Goal: Communication & Community: Share content

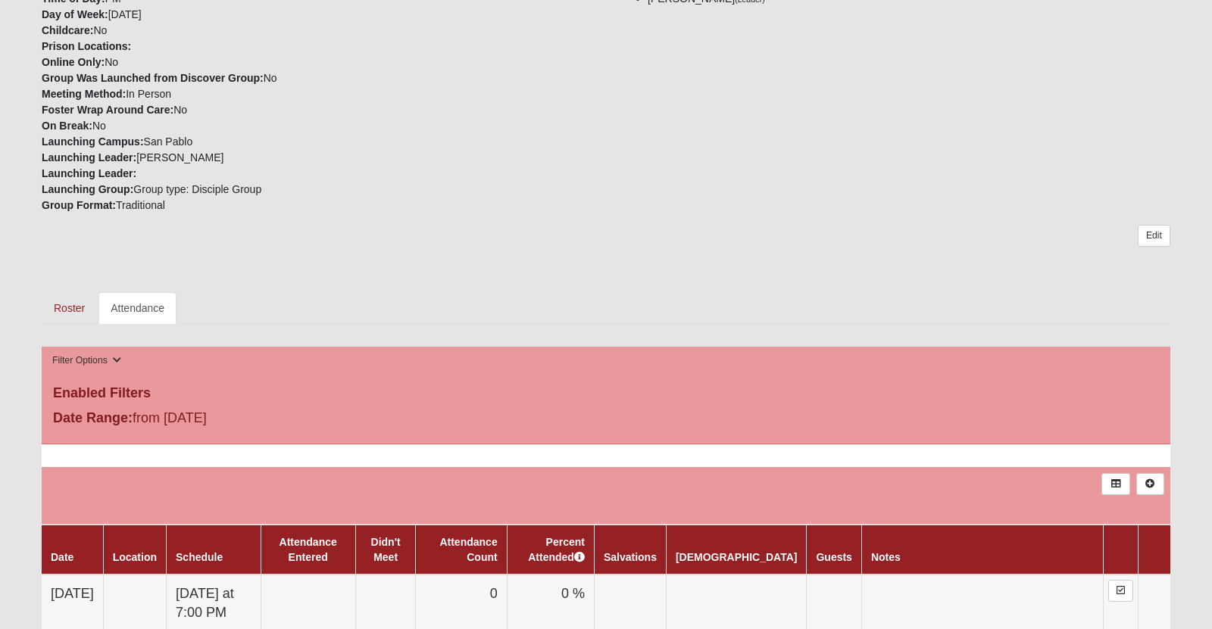
scroll to position [449, 0]
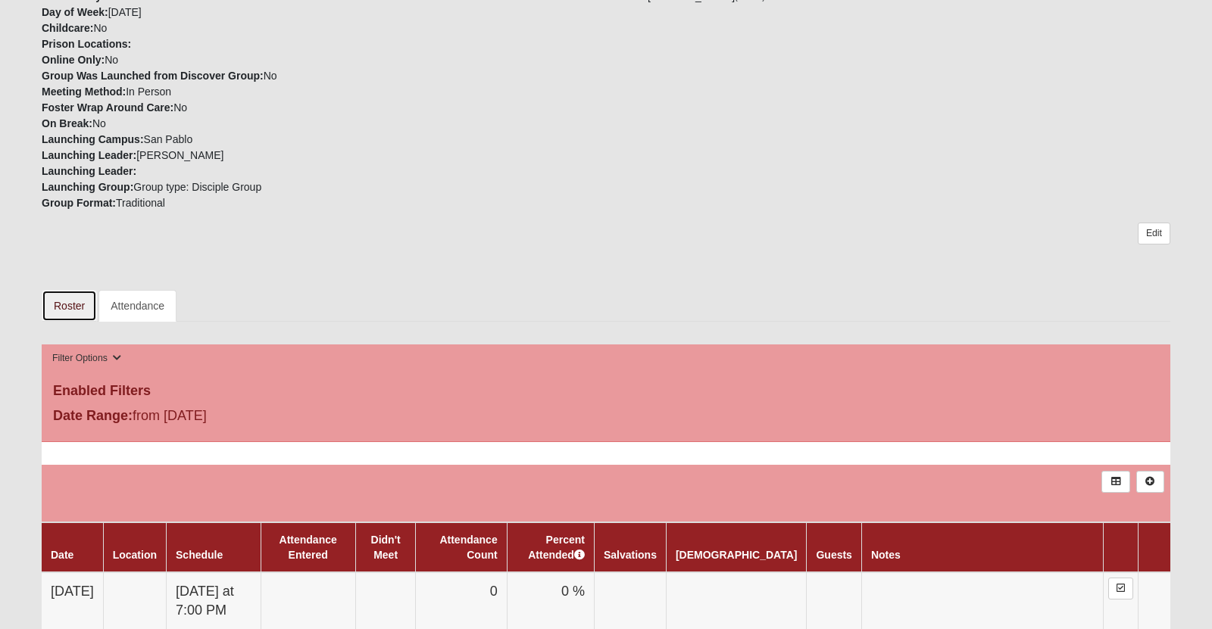
click at [67, 322] on link "Roster" at bounding box center [69, 306] width 55 height 32
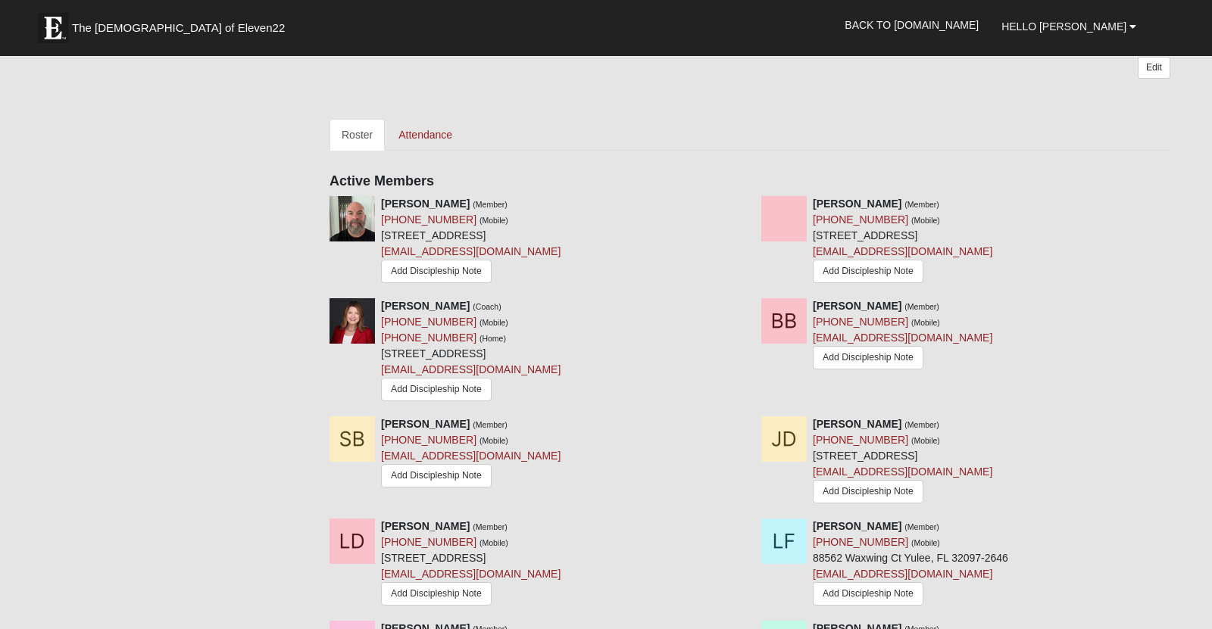
scroll to position [637, 0]
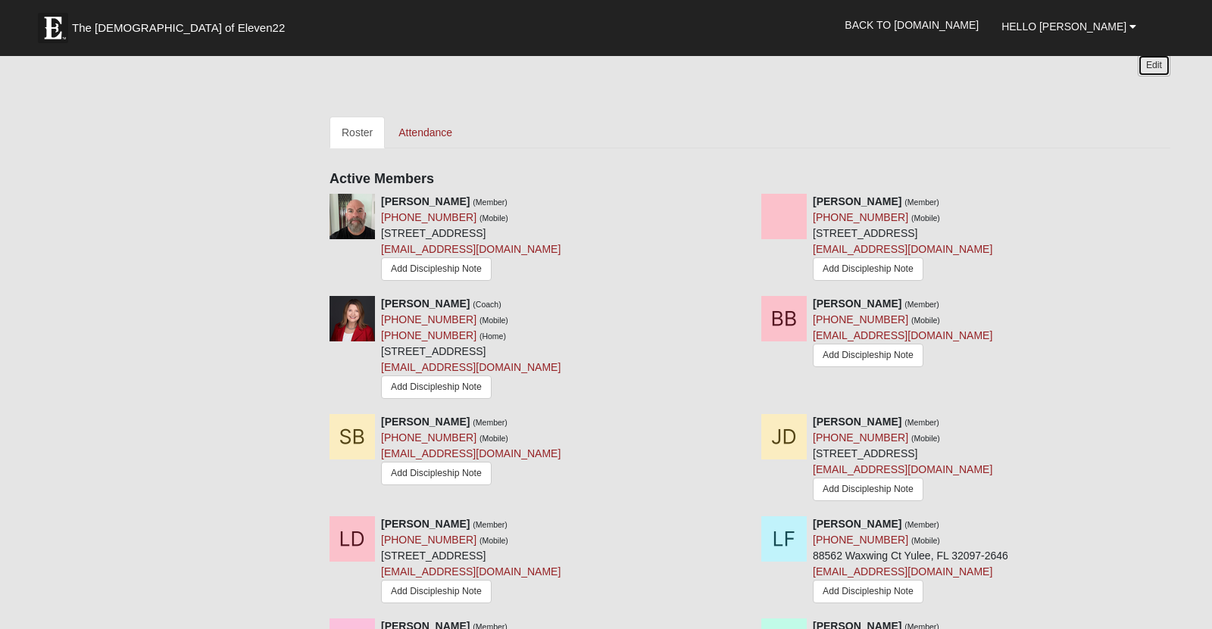
click at [1152, 77] on link "Edit" at bounding box center [1154, 66] width 33 height 22
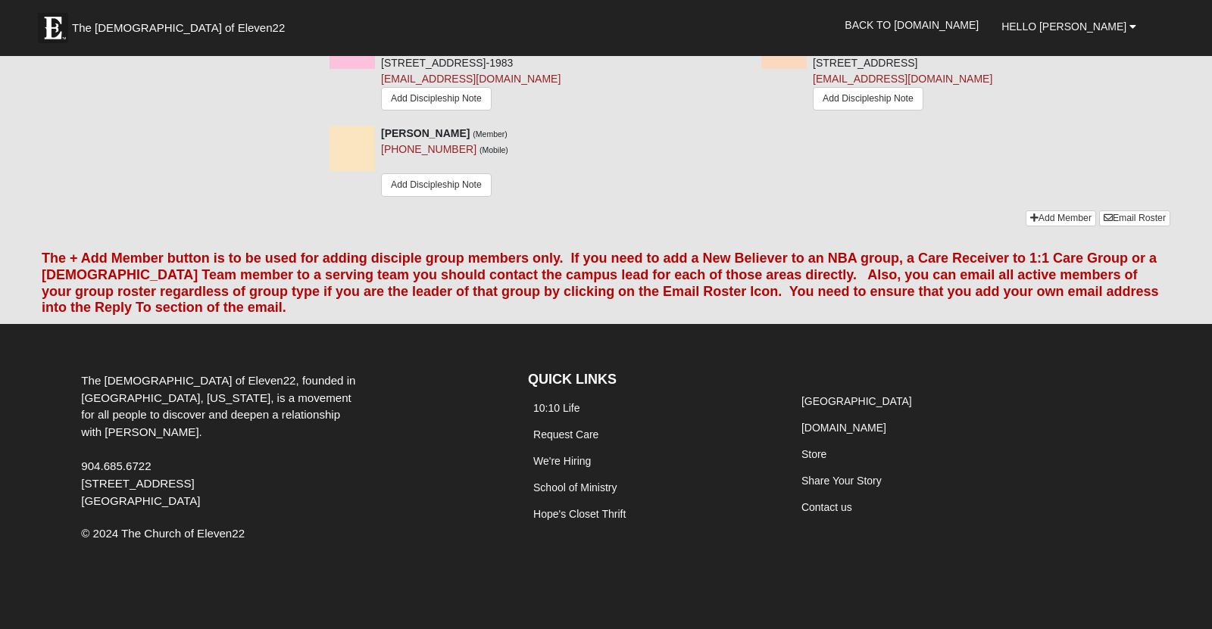
scroll to position [2262, 0]
click at [1119, 226] on link "Email Roster" at bounding box center [1134, 219] width 71 height 16
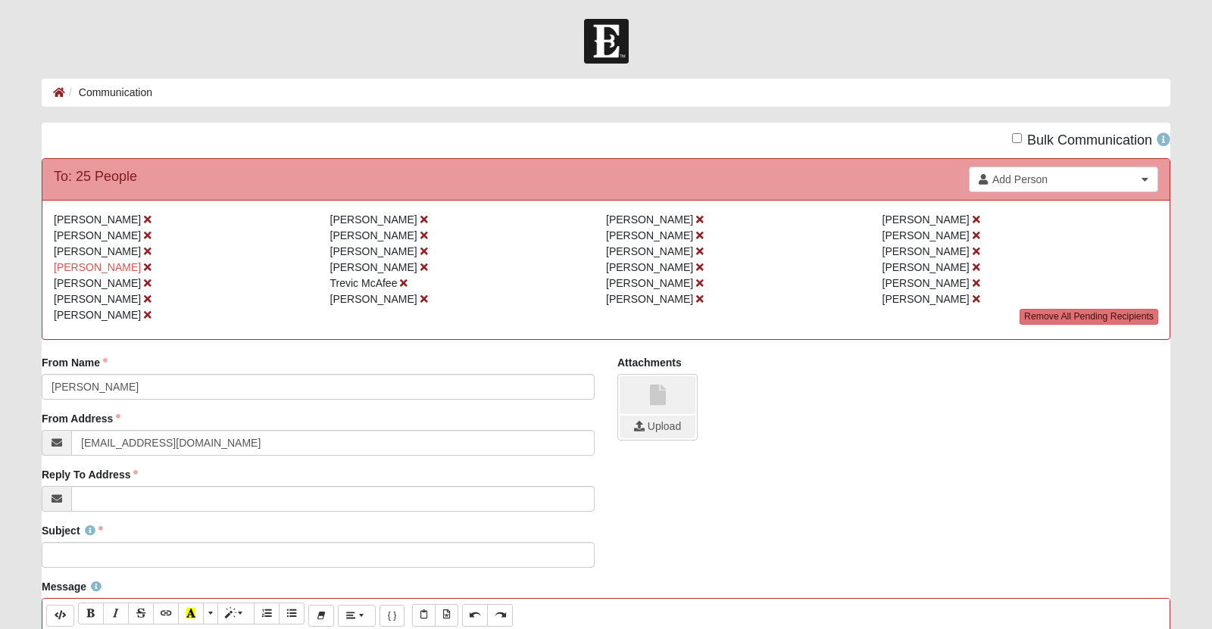
click at [820, 339] on div "[PERSON_NAME] [PERSON_NAME] [PERSON_NAME] [PERSON_NAME] [PERSON_NAME] [PERSON_N…" at bounding box center [605, 269] width 1127 height 139
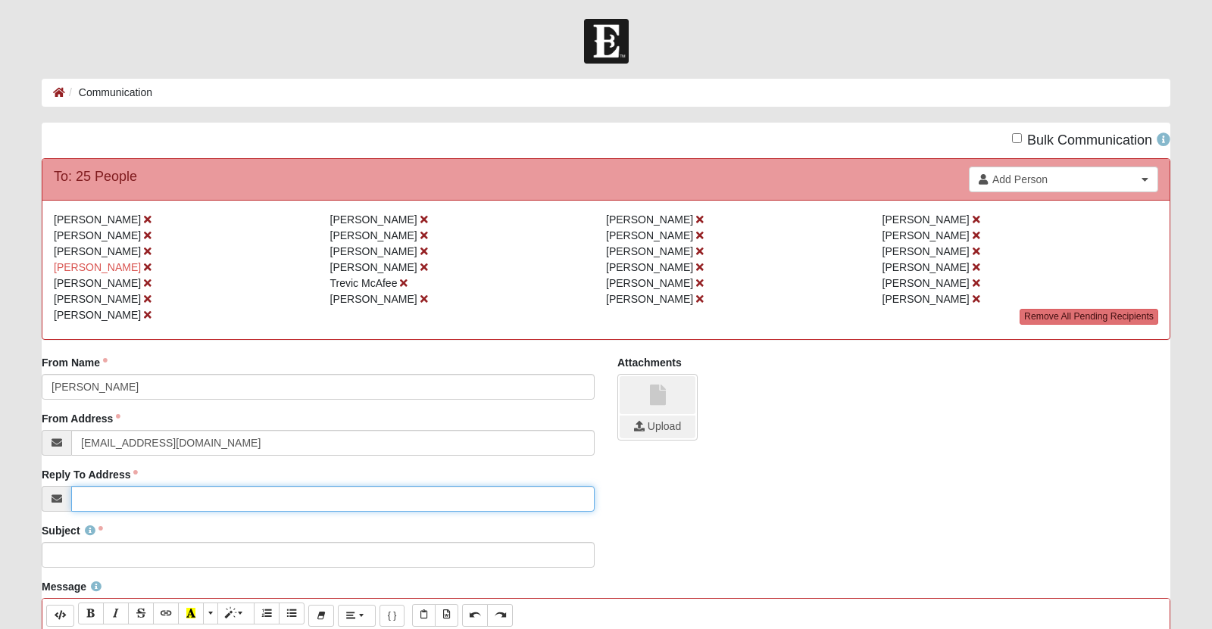
click at [88, 512] on input "Reply To Address" at bounding box center [332, 499] width 523 height 26
type input "[PERSON_NAME][EMAIL_ADDRESS][DOMAIN_NAME]"
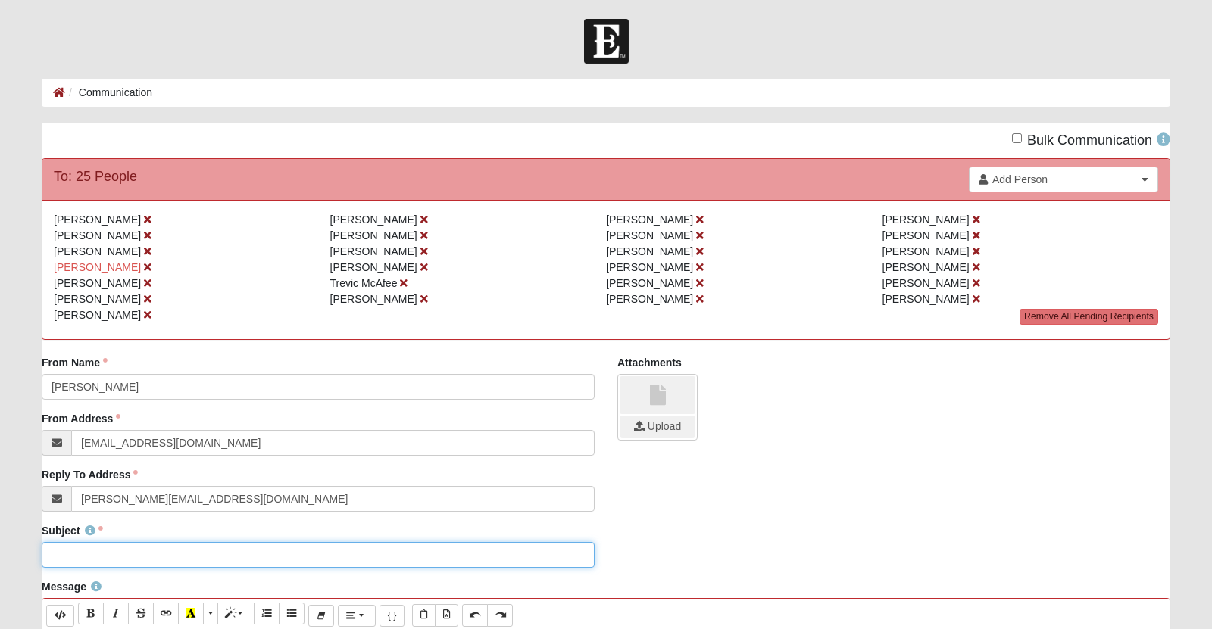
click at [65, 568] on input "Subject" at bounding box center [318, 555] width 553 height 26
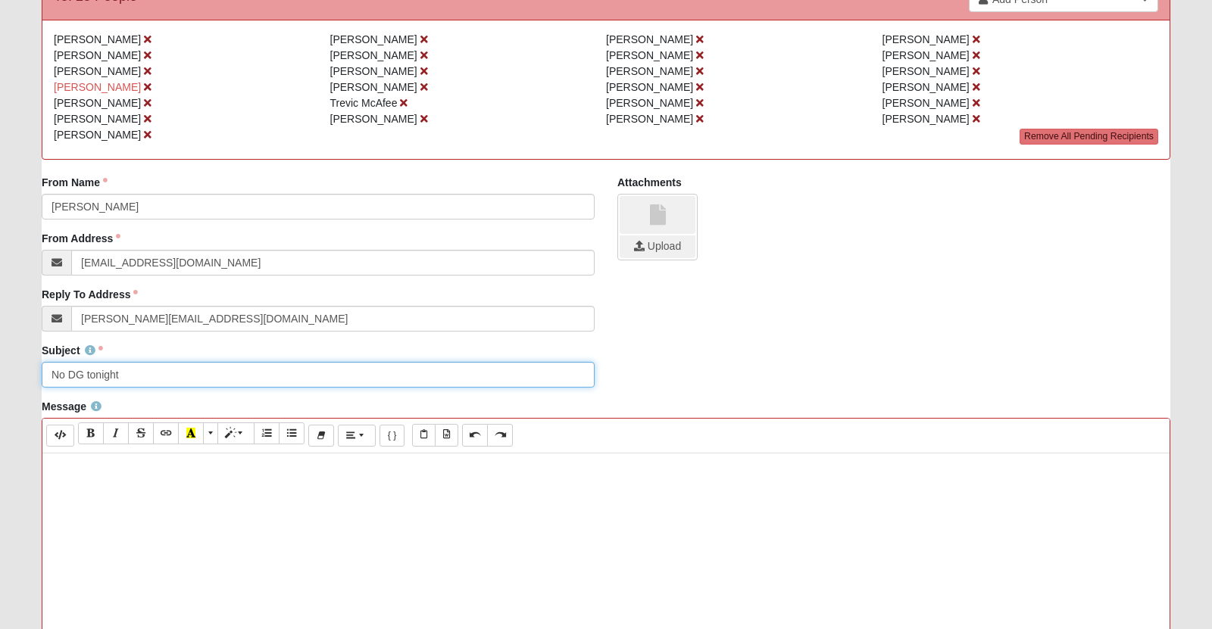
scroll to position [183, 0]
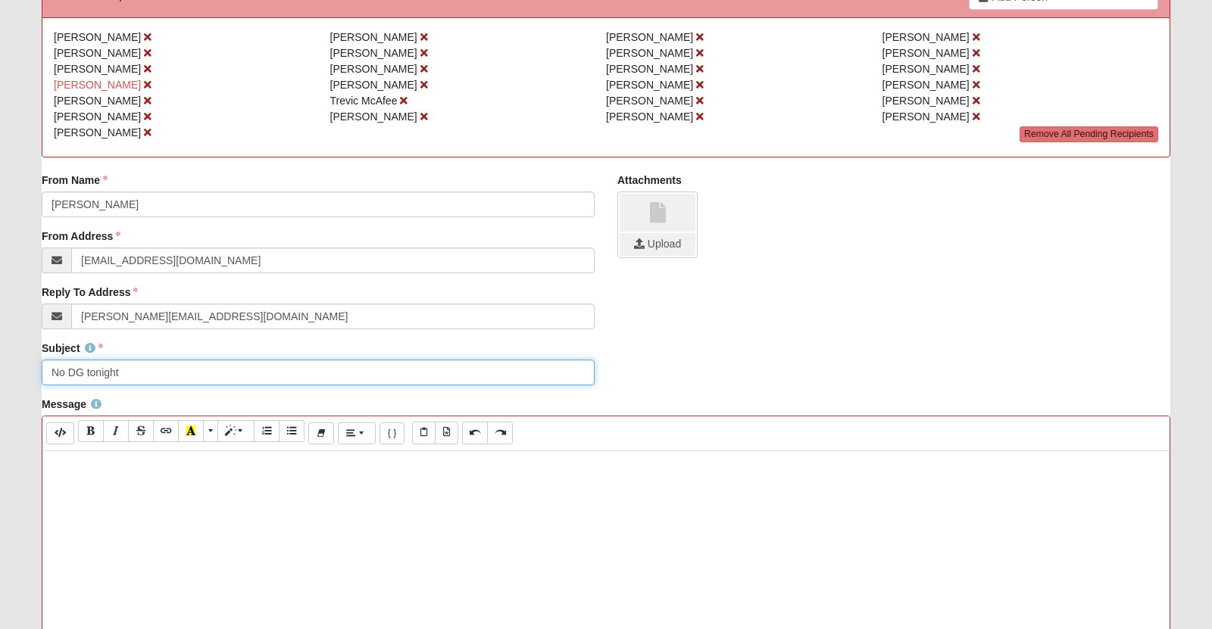
type input "No DG tonight"
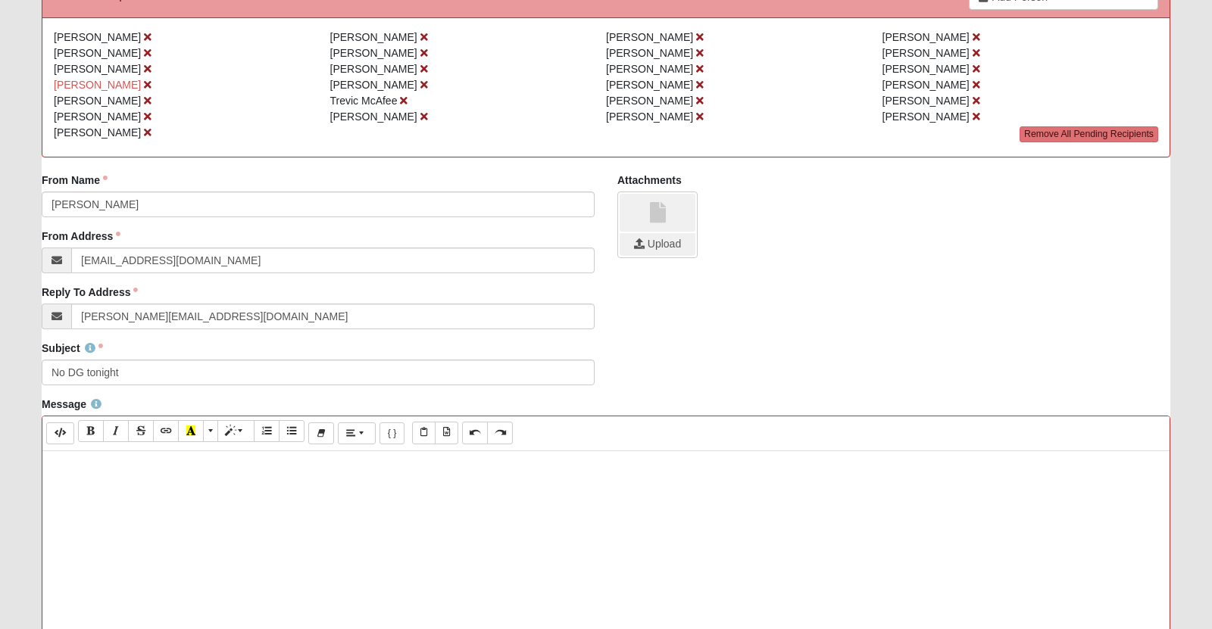
click at [726, 270] on div "Attachments Upload" at bounding box center [894, 221] width 576 height 97
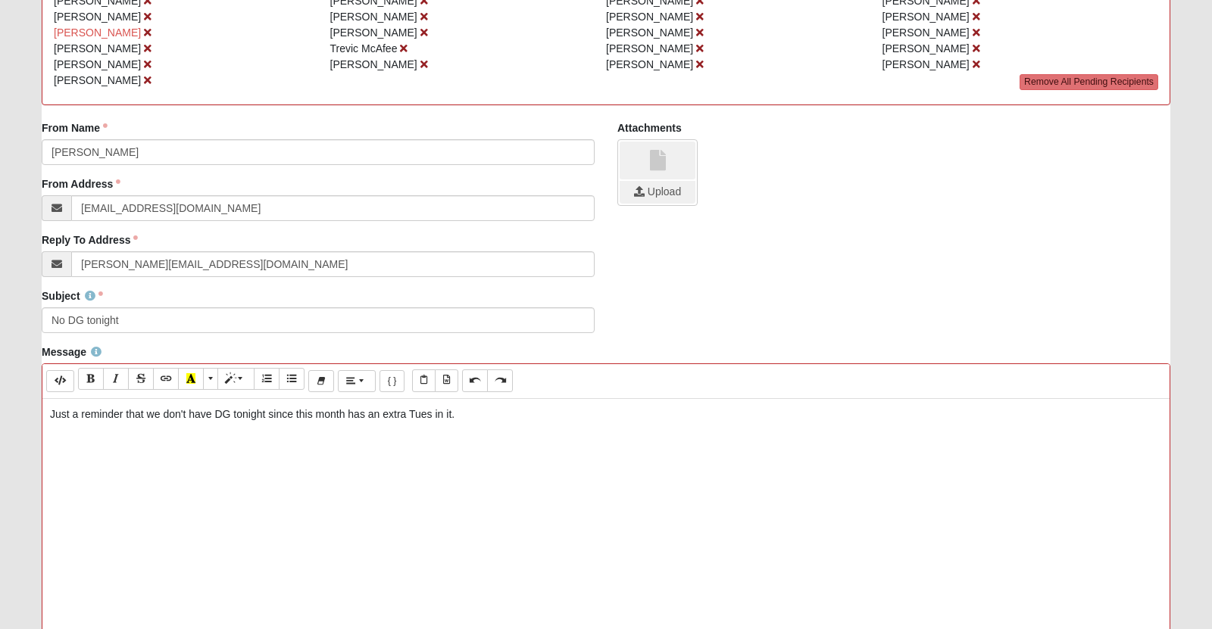
scroll to position [245, 0]
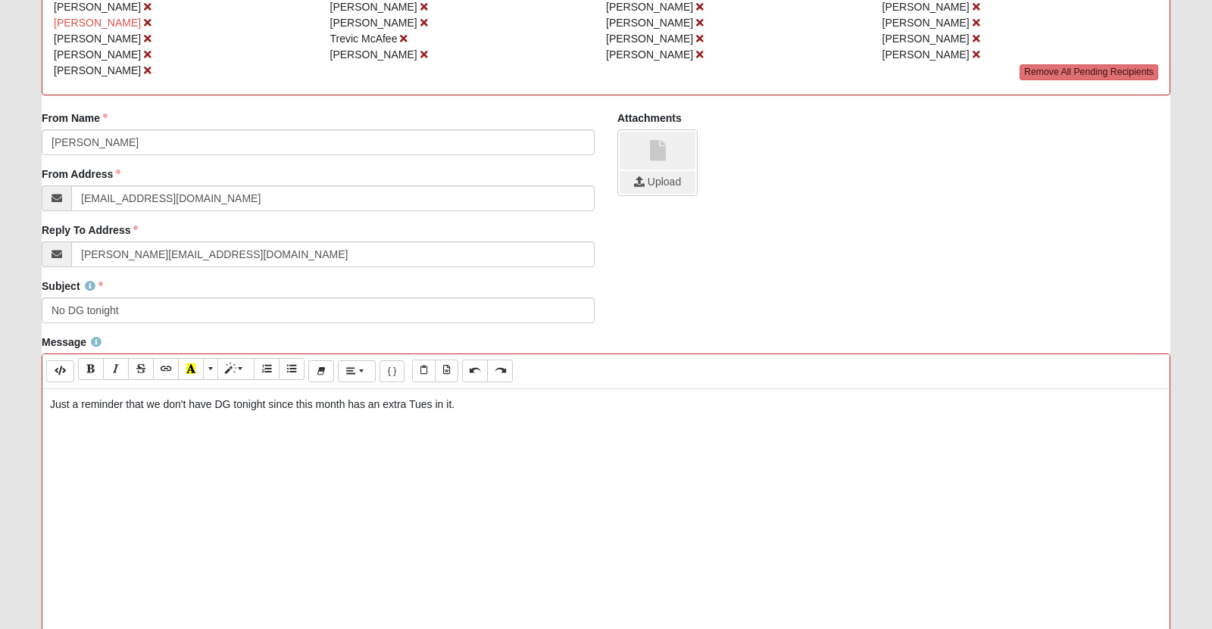
click at [576, 426] on div "Just a reminder that we don't have DG tonight since this month has an extra Tue…" at bounding box center [605, 616] width 1127 height 454
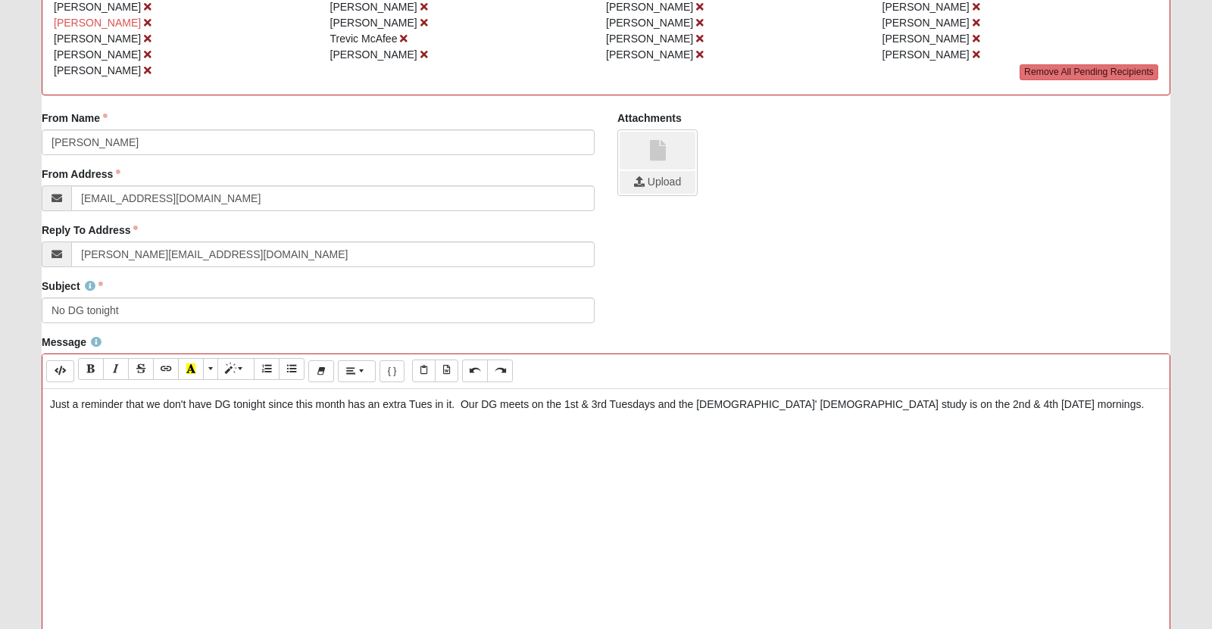
click at [807, 413] on p "Just a reminder that we don't have DG tonight since this month has an extra Tue…" at bounding box center [606, 405] width 1112 height 16
click at [221, 429] on p "Just a reminder that we don't have DG tonight since this month has an extra Tue…" at bounding box center [606, 413] width 1112 height 32
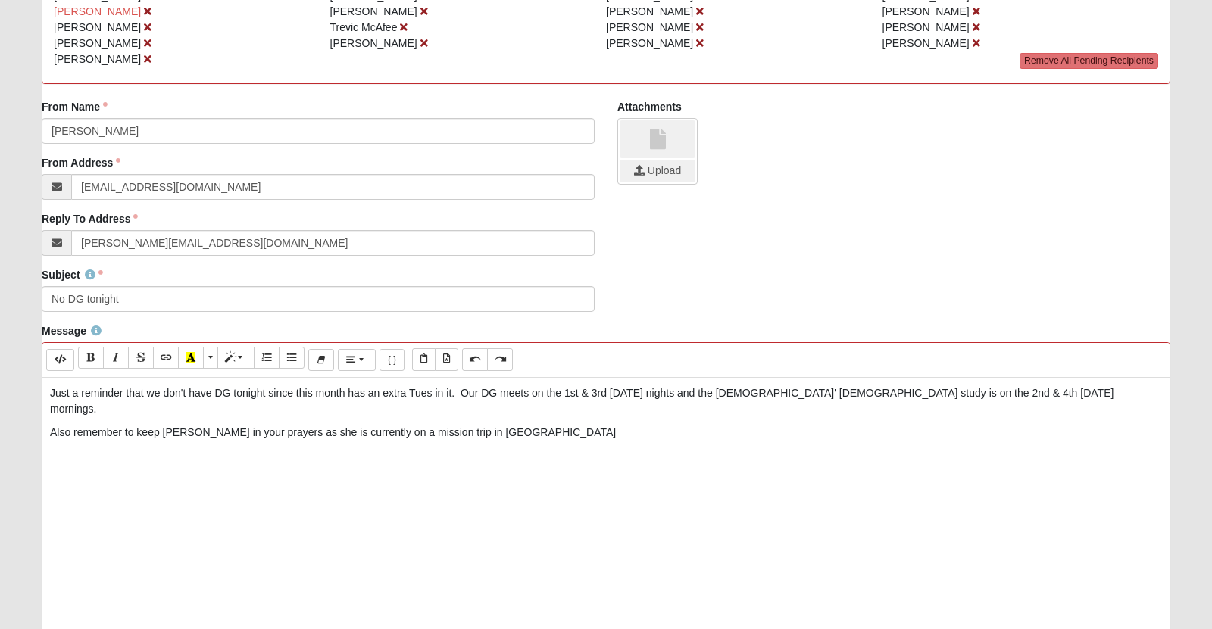
scroll to position [258, 0]
click at [50, 439] on p "Also remember to keep [PERSON_NAME] in your prayers as she is currently on a mi…" at bounding box center [606, 431] width 1112 height 16
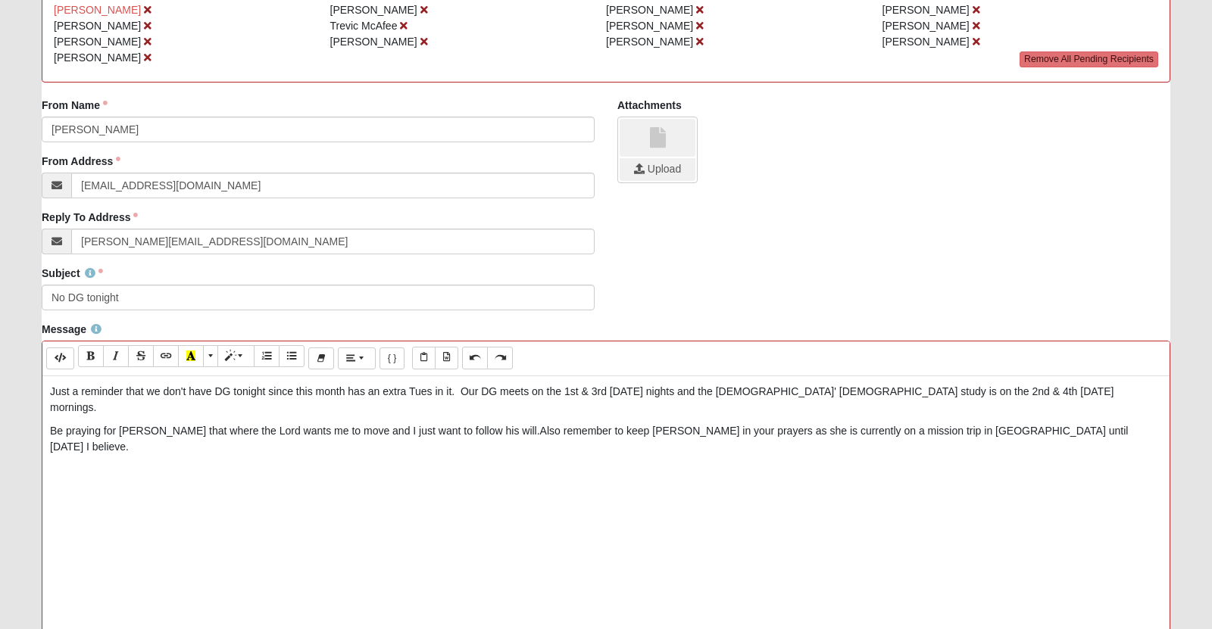
click at [233, 455] on p "Be praying for [PERSON_NAME] that where the Lord wants me to move and I just wa…" at bounding box center [606, 439] width 1112 height 32
click at [255, 455] on p "Be praying for [PERSON_NAME] that the Lord wants me to move and I just want to …" at bounding box center [606, 439] width 1112 height 32
click at [520, 455] on p "Be praying for [PERSON_NAME] that the Lord would make it clear to her where He …" at bounding box center [606, 439] width 1112 height 32
click at [525, 455] on p "Be praying for [PERSON_NAME] that the Lord would make it clear to her where He …" at bounding box center [606, 439] width 1112 height 32
click at [198, 455] on p "Be praying for [PERSON_NAME] that the Lord would make it clear to her where He …" at bounding box center [606, 439] width 1112 height 32
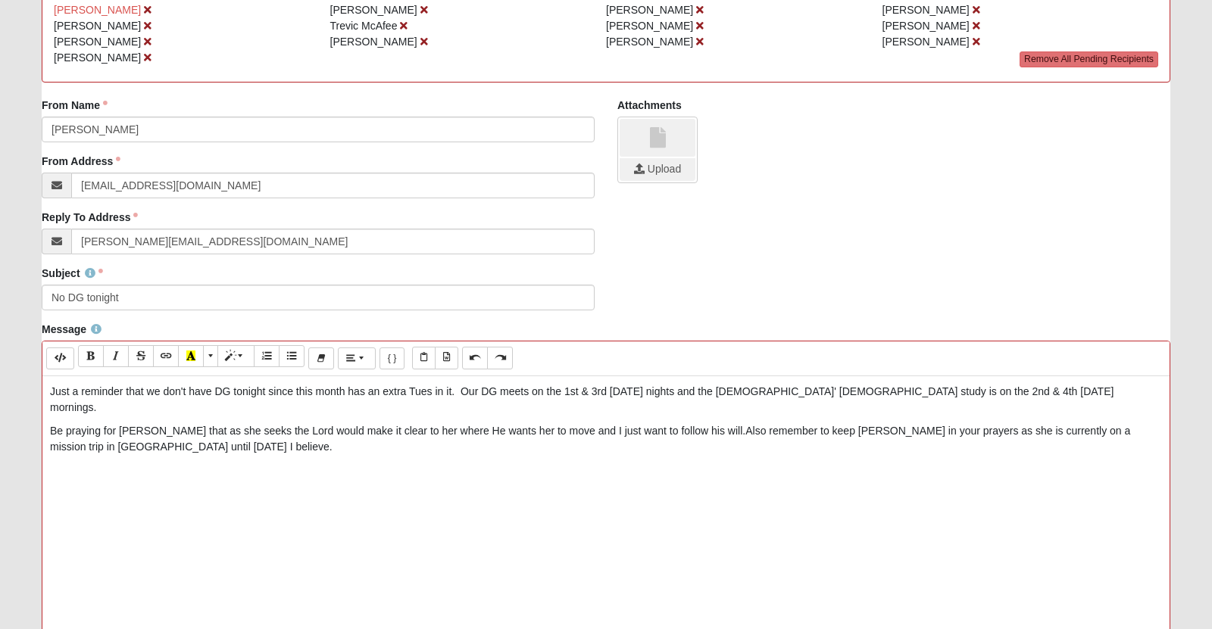
click at [332, 455] on p "Be praying for [PERSON_NAME] that as she seeks the Lord would make it clear to …" at bounding box center [606, 439] width 1112 height 32
click at [868, 455] on p "Be praying for [PERSON_NAME] that as she seeks the Lord, He would make it clear…" at bounding box center [606, 439] width 1112 height 32
click at [295, 455] on p "Be praying for [PERSON_NAME] that as she seeks the Lord, He would make it clear…" at bounding box center [606, 439] width 1112 height 32
click at [663, 181] on input "file" at bounding box center [658, 169] width 76 height 23
click at [646, 181] on input "file" at bounding box center [658, 169] width 76 height 23
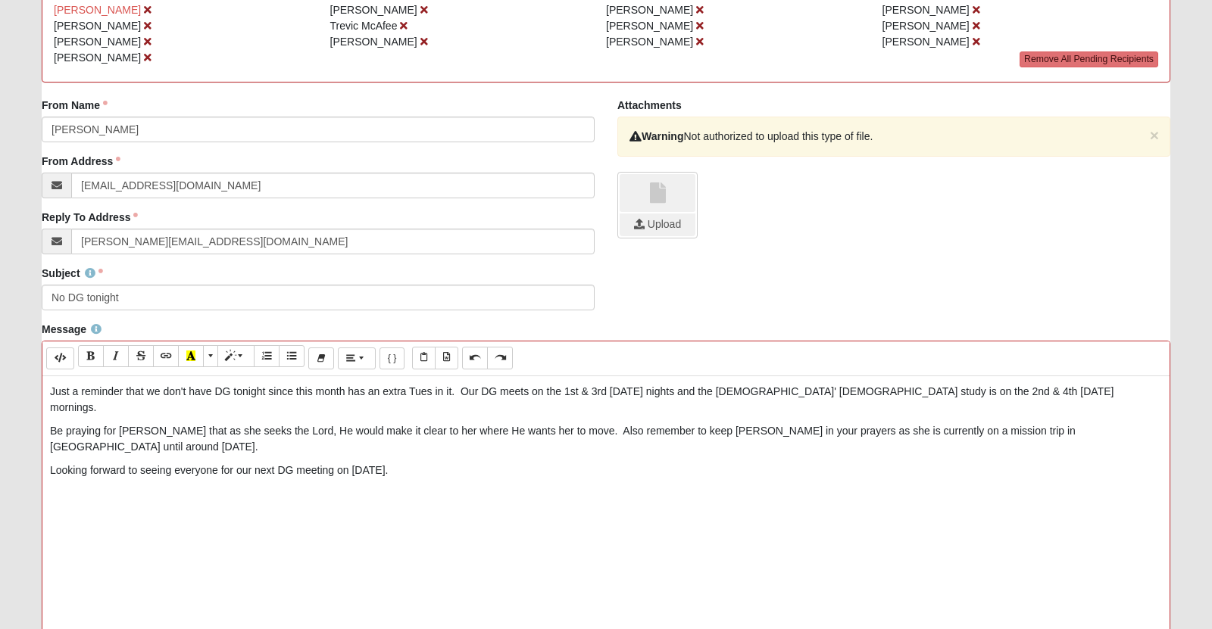
click at [653, 212] on link at bounding box center [658, 193] width 76 height 38
click at [646, 236] on input "file" at bounding box center [658, 225] width 76 height 23
click at [654, 212] on link at bounding box center [658, 193] width 76 height 38
click at [657, 236] on input "file" at bounding box center [658, 225] width 76 height 23
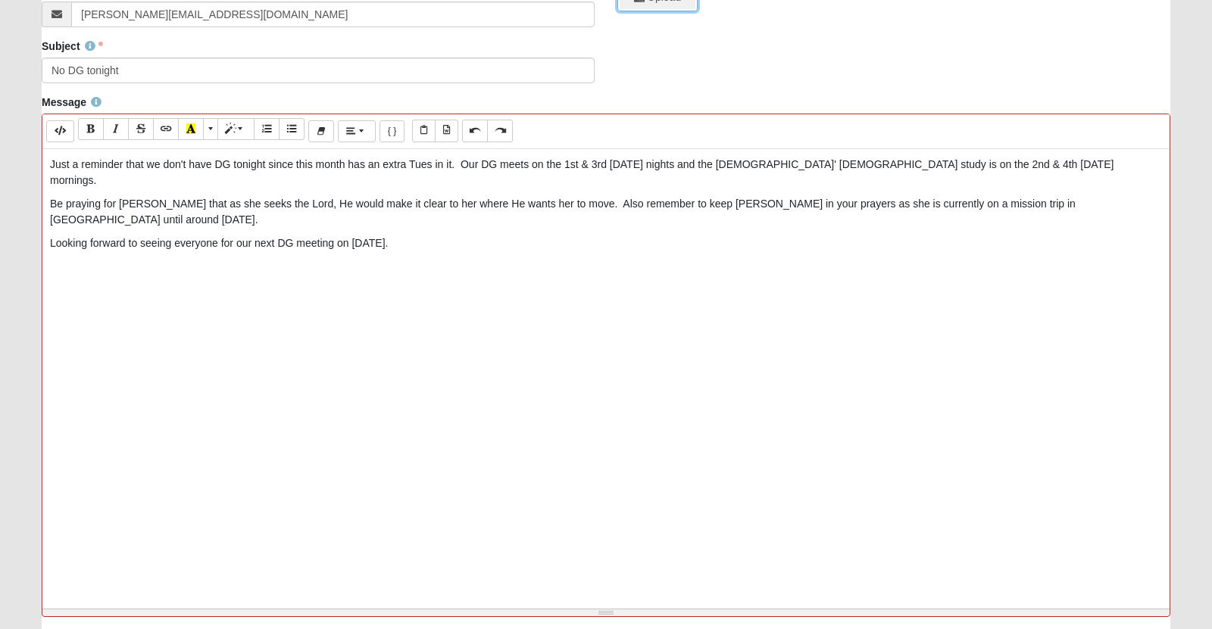
scroll to position [486, 0]
click at [521, 305] on div "Just a reminder that we don't have DG tonight since this month has an extra Tue…" at bounding box center [605, 375] width 1127 height 454
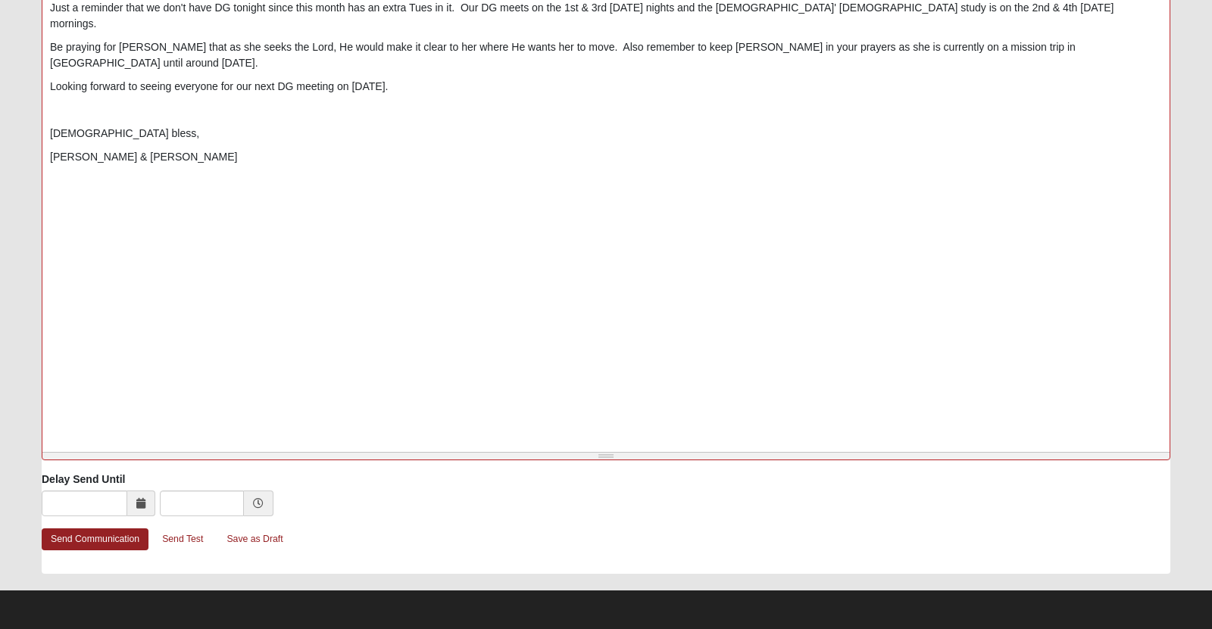
scroll to position [674, 0]
click at [96, 541] on link "Send Communication" at bounding box center [95, 540] width 107 height 22
